Goal: Transaction & Acquisition: Purchase product/service

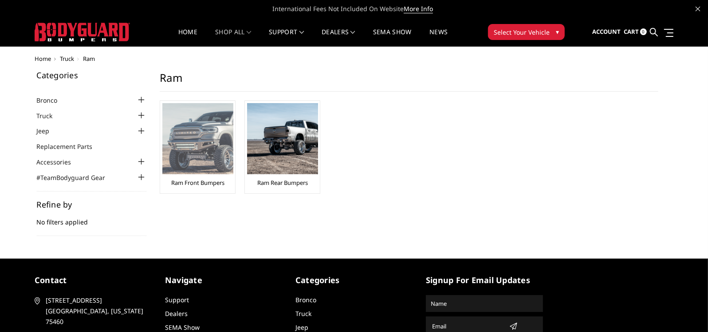
click at [204, 145] on img at bounding box center [197, 138] width 71 height 71
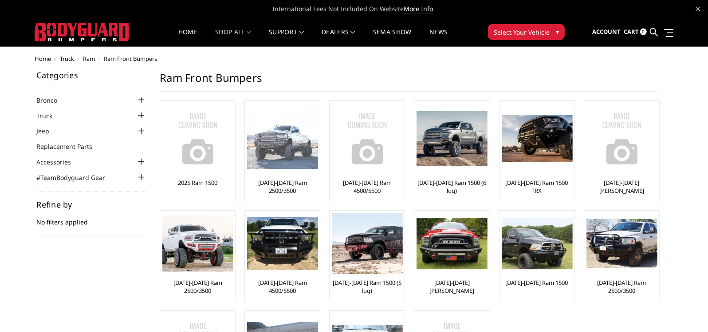
click at [279, 141] on img at bounding box center [282, 138] width 71 height 61
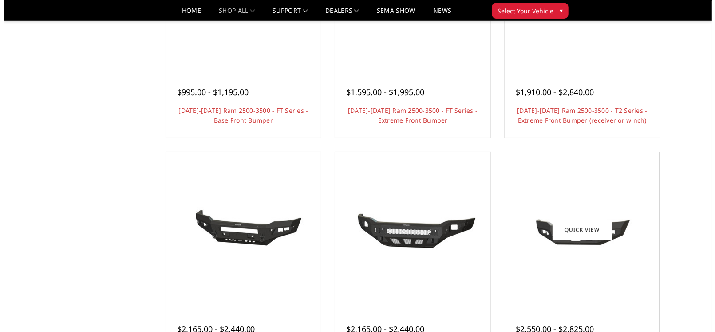
scroll to position [89, 0]
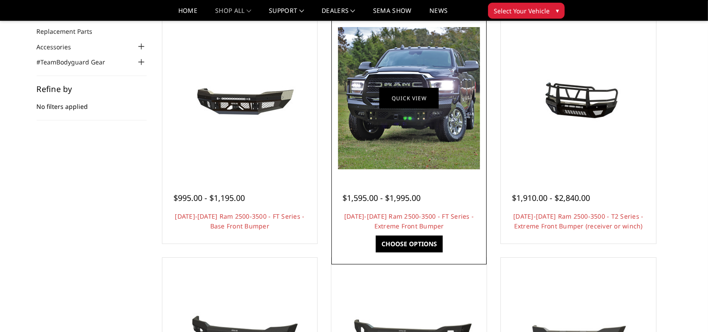
click at [419, 106] on link "Quick view" at bounding box center [408, 97] width 59 height 21
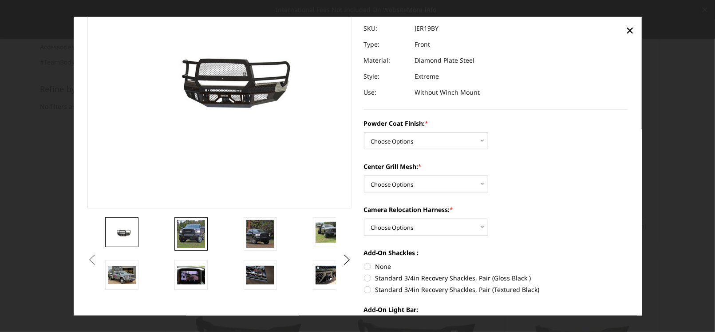
click at [194, 244] on img at bounding box center [191, 234] width 28 height 28
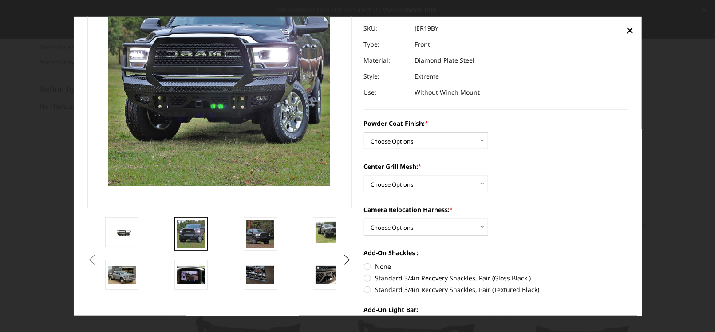
scroll to position [30, 0]
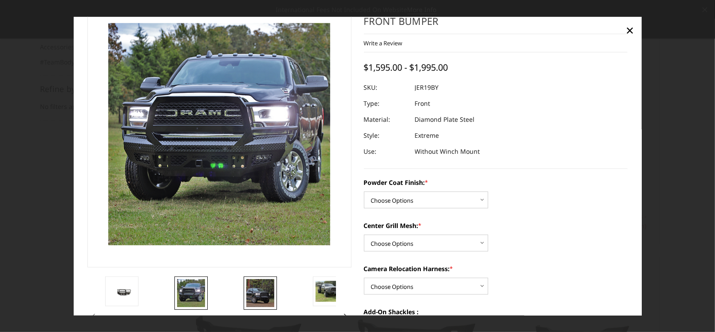
click at [265, 295] on img at bounding box center [260, 293] width 28 height 28
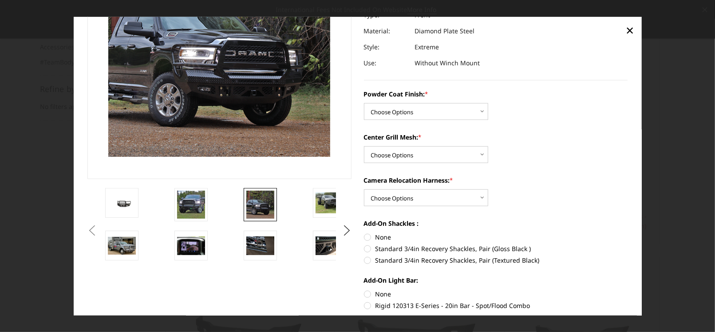
scroll to position [119, 0]
click at [479, 111] on select "Choose Options Bare Metal Gloss Black Powder Coat Textured Black Powder Coat" at bounding box center [426, 111] width 124 height 17
select select "3216"
click at [364, 103] on select "Choose Options Bare Metal Gloss Black Powder Coat Textured Black Powder Coat" at bounding box center [426, 111] width 124 height 17
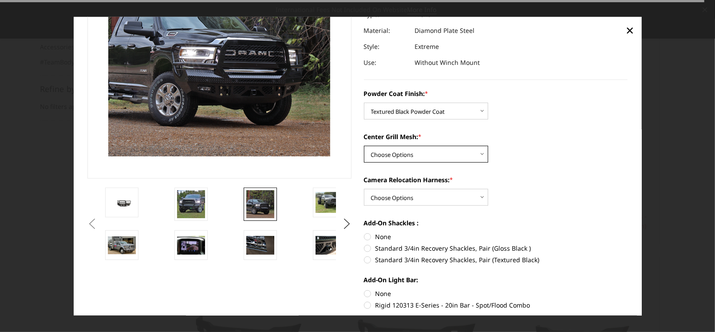
click at [422, 156] on select "Choose Options WITH Expanded Metal in Center Grill WITHOUT Expanded Metal in Ce…" at bounding box center [426, 154] width 124 height 17
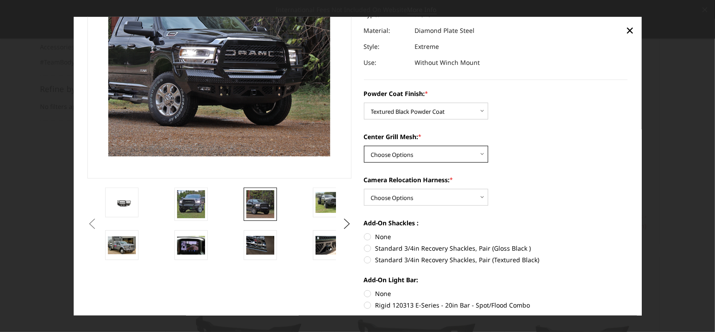
select select "3218"
click at [364, 146] on select "Choose Options WITH Expanded Metal in Center Grill WITHOUT Expanded Metal in Ce…" at bounding box center [426, 154] width 124 height 17
click at [474, 197] on select "Choose Options WITH Camera Relocation Harness WITHOUT Camera Relocation Harness" at bounding box center [426, 197] width 124 height 17
select select "3219"
click at [364, 189] on select "Choose Options WITH Camera Relocation Harness WITHOUT Camera Relocation Harness" at bounding box center [426, 197] width 124 height 17
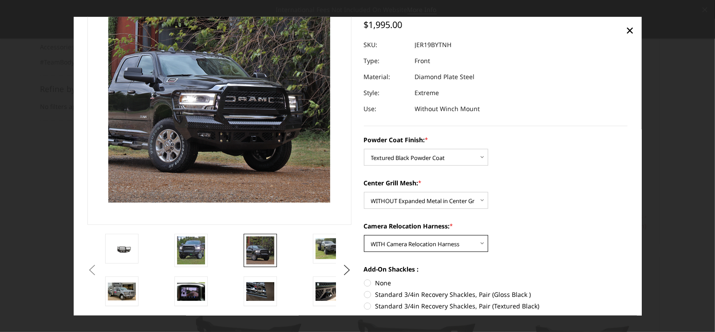
scroll to position [48, 0]
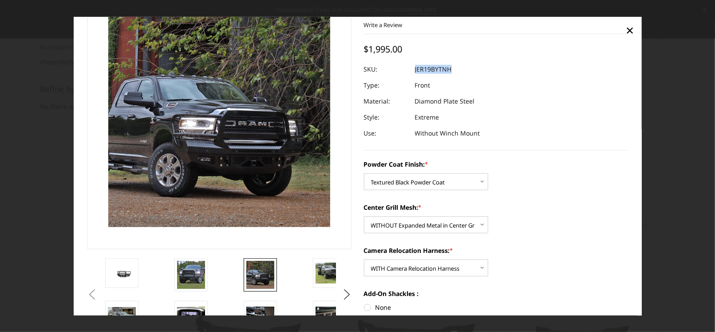
click at [411, 70] on dl "SKU: JER19BYTNH UPC: Type: Front Material: Diamond Plate Steel Style: Extreme U…" at bounding box center [496, 101] width 264 height 80
copy dl "JER19BYTNH UPC:"
click at [478, 180] on select "Choose Options Bare Metal Gloss Black Powder Coat Textured Black Powder Coat" at bounding box center [426, 181] width 124 height 17
select select "3215"
click at [364, 173] on select "Choose Options Bare Metal Gloss Black Powder Coat Textured Black Powder Coat" at bounding box center [426, 181] width 124 height 17
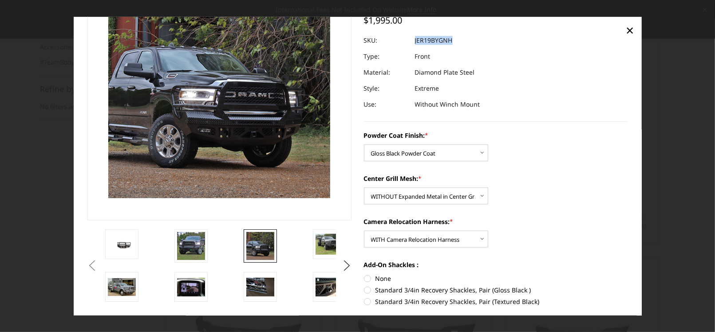
scroll to position [137, 0]
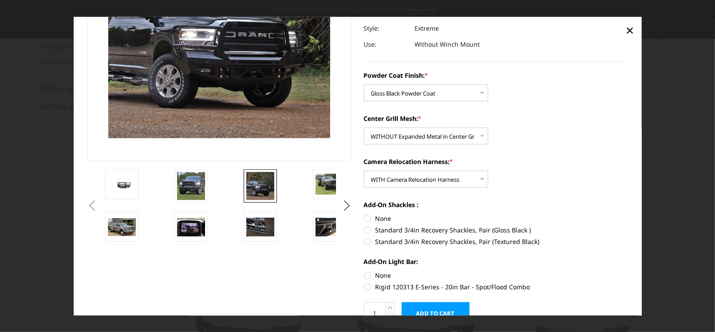
drag, startPoint x: 363, startPoint y: 218, endPoint x: 371, endPoint y: 220, distance: 8.2
click at [364, 218] on label "None" at bounding box center [496, 217] width 264 height 9
click at [364, 214] on input "None" at bounding box center [364, 213] width 0 height 0
radio input "true"
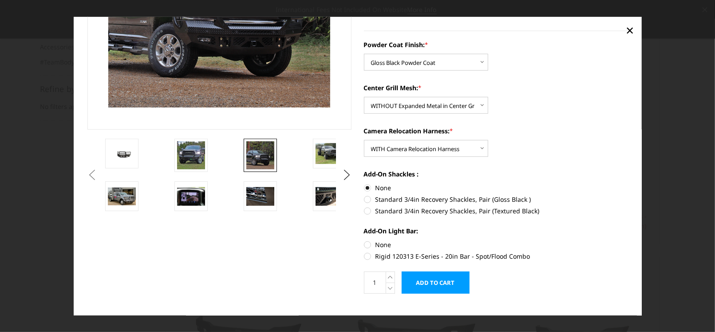
scroll to position [181, 0]
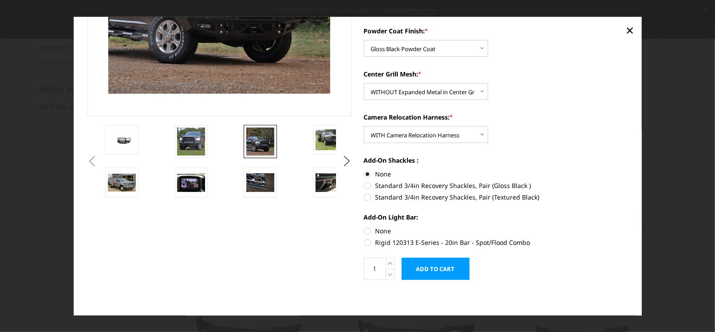
click at [364, 230] on label "None" at bounding box center [496, 230] width 264 height 9
click at [364, 226] on input "None" at bounding box center [364, 226] width 0 height 0
radio input "true"
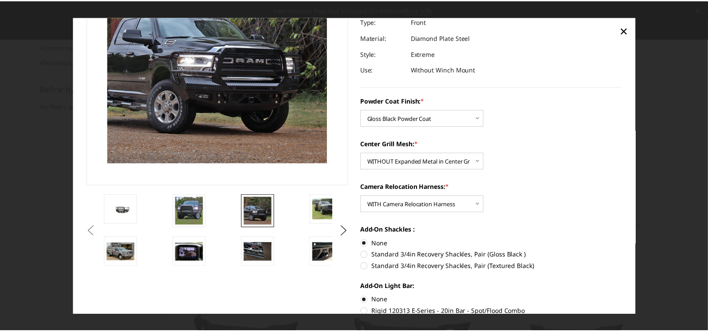
scroll to position [4, 0]
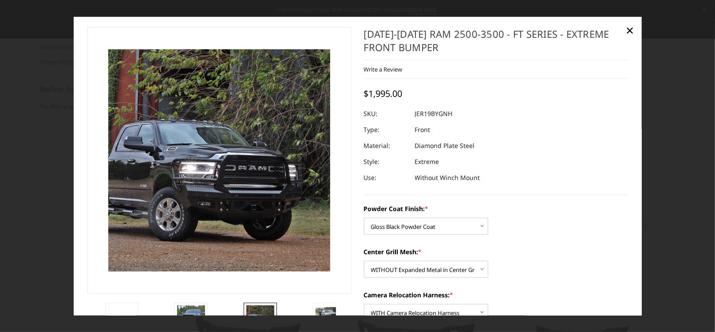
drag, startPoint x: 409, startPoint y: 114, endPoint x: 400, endPoint y: 109, distance: 10.5
click at [410, 115] on div at bounding box center [496, 114] width 264 height 16
drag, startPoint x: 451, startPoint y: 114, endPoint x: 412, endPoint y: 115, distance: 39.5
click at [412, 115] on dl "SKU: JER19BYGNH UPC: Type: Front Material: Diamond Plate Steel Style: Extreme U…" at bounding box center [496, 146] width 264 height 80
copy dl "JER19BYGNH UPC:"
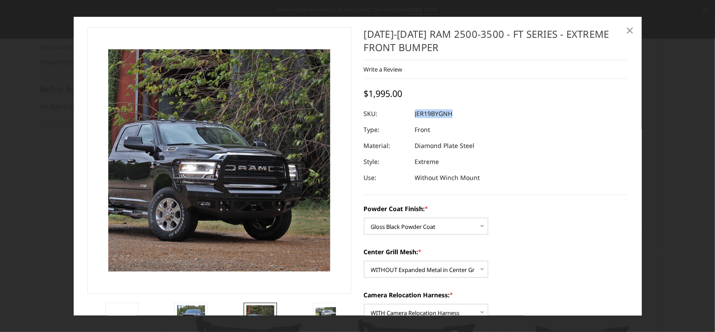
click at [628, 32] on span "×" at bounding box center [630, 29] width 8 height 19
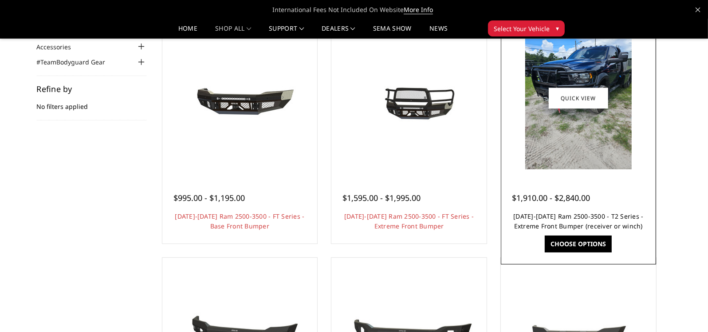
click at [588, 213] on link "2019-2025 Ram 2500-3500 - T2 Series - Extreme Front Bumper (receiver or winch)" at bounding box center [579, 221] width 130 height 18
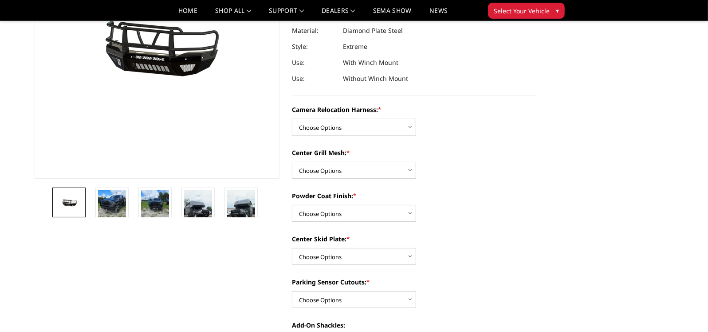
scroll to position [133, 0]
click at [151, 209] on img at bounding box center [155, 208] width 28 height 37
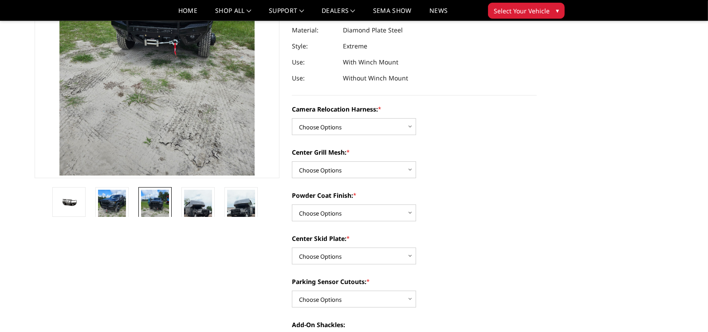
scroll to position [54, 0]
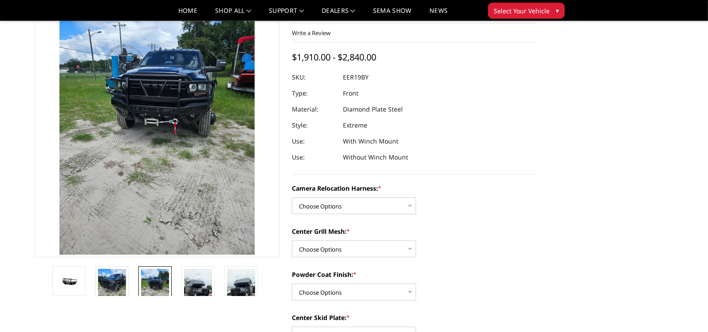
drag, startPoint x: 373, startPoint y: 76, endPoint x: 340, endPoint y: 81, distance: 33.6
click at [340, 81] on div at bounding box center [414, 77] width 245 height 16
drag, startPoint x: 373, startPoint y: 79, endPoint x: 344, endPoint y: 79, distance: 28.4
click at [344, 79] on dl "SKU: EER19BY UPC: Type: Front Material: Diamond Plate Steel Style: Extreme Use:…" at bounding box center [414, 117] width 245 height 96
copy dl "EER19BY UPC:"
